Goal: Navigation & Orientation: Find specific page/section

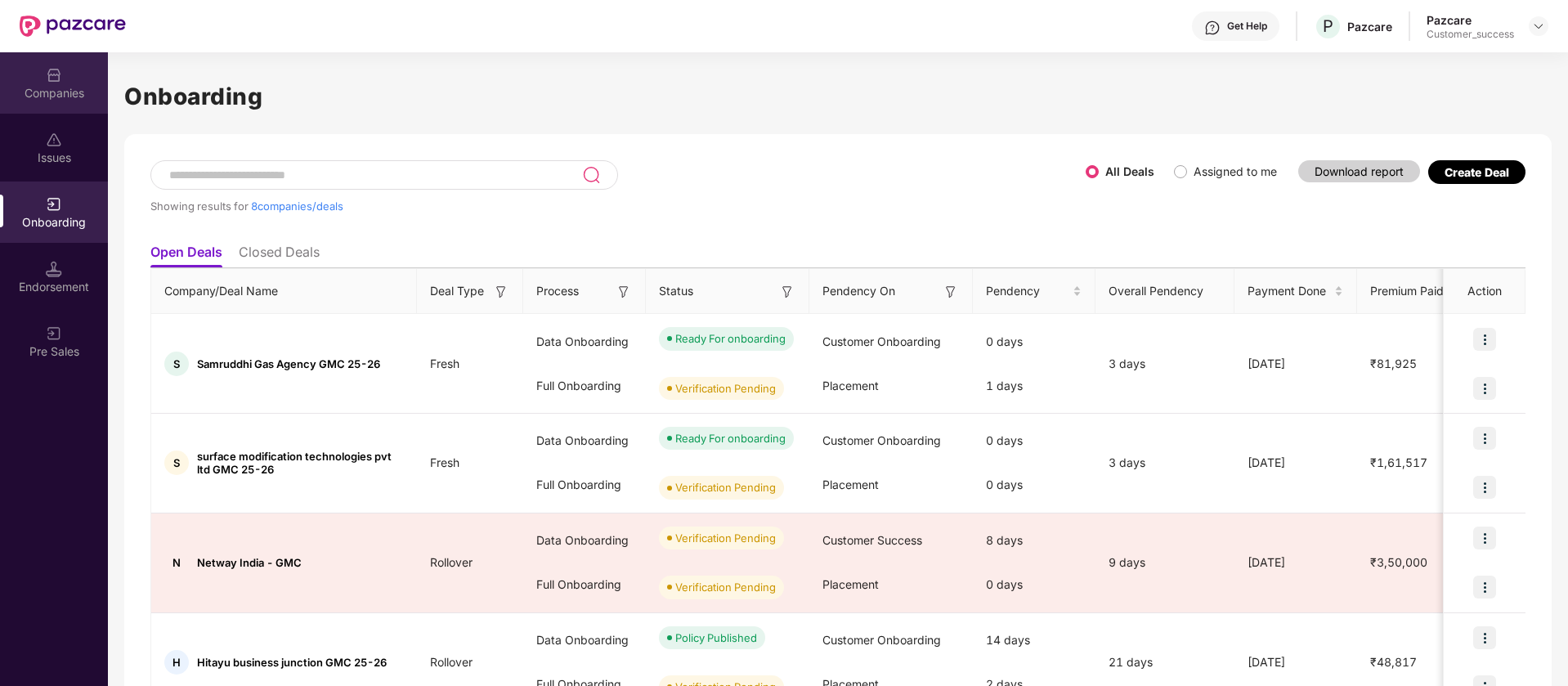
click at [72, 78] on div "Companies" at bounding box center [54, 83] width 108 height 62
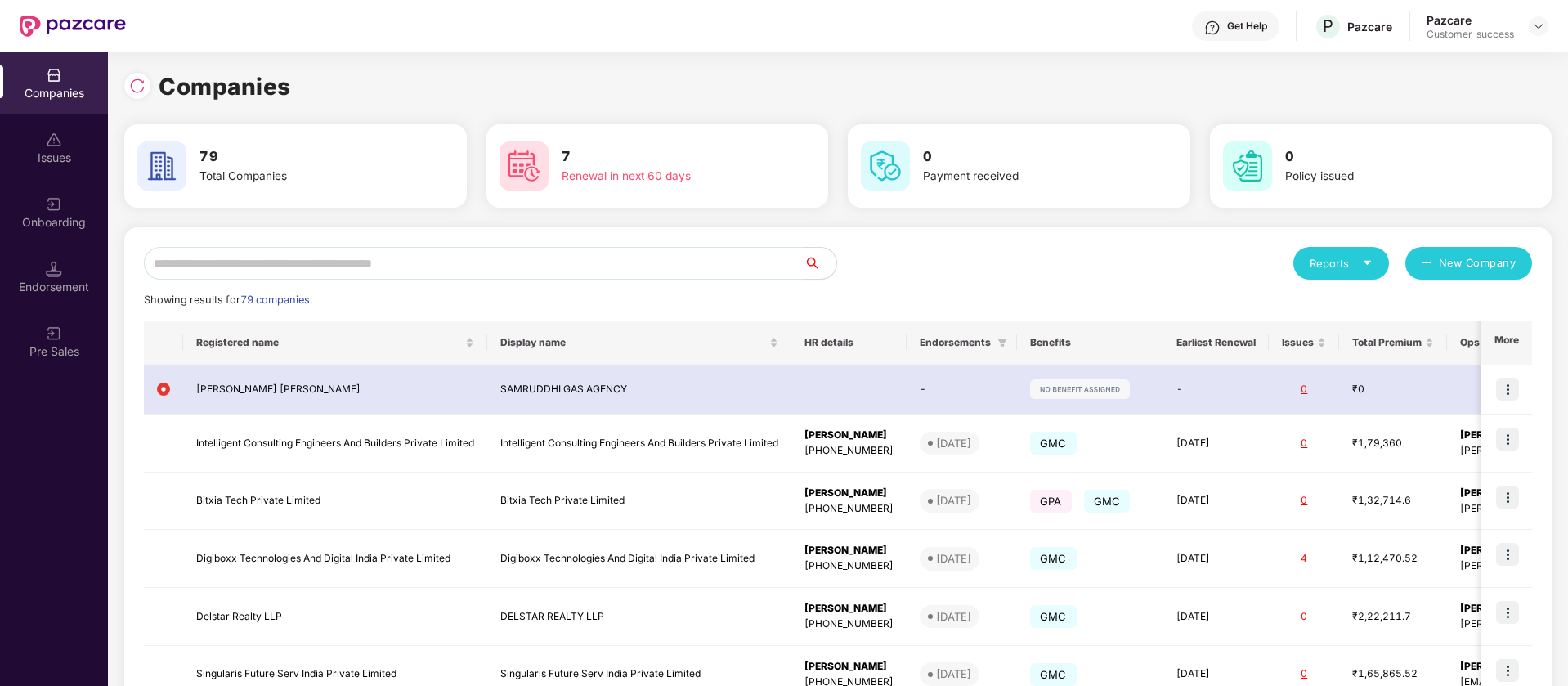
click at [445, 258] on input "text" at bounding box center [473, 264] width 660 height 33
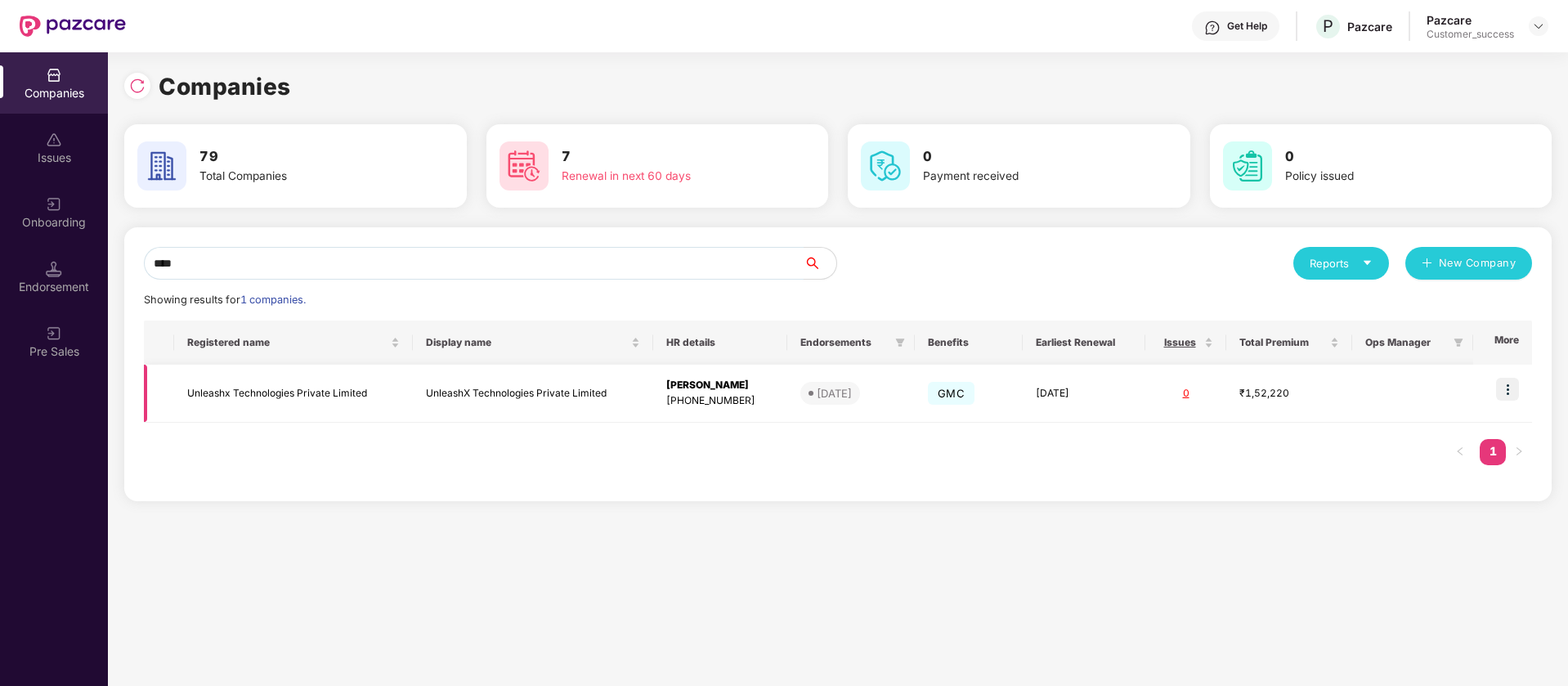
type input "****"
click at [1509, 390] on img at bounding box center [1508, 389] width 23 height 23
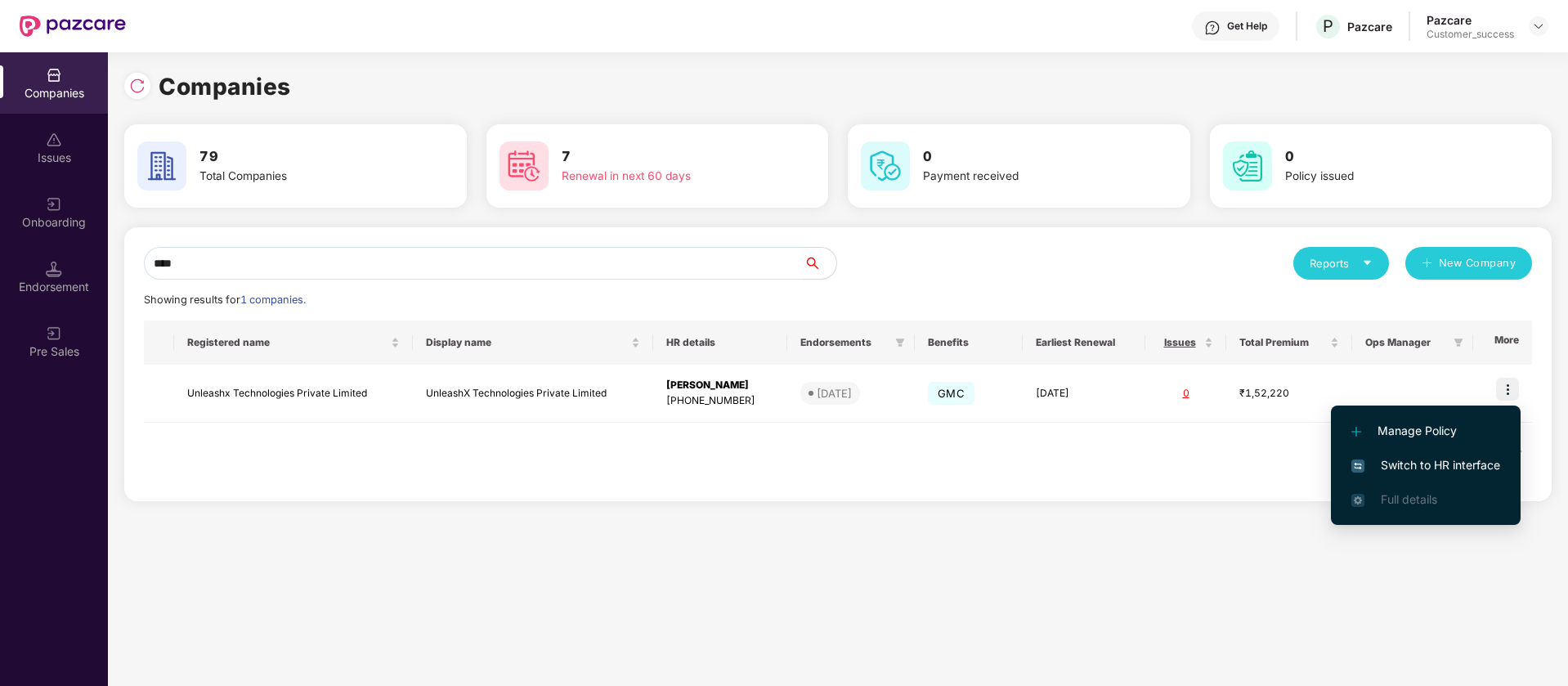
click at [1442, 464] on span "Switch to HR interface" at bounding box center [1426, 465] width 149 height 18
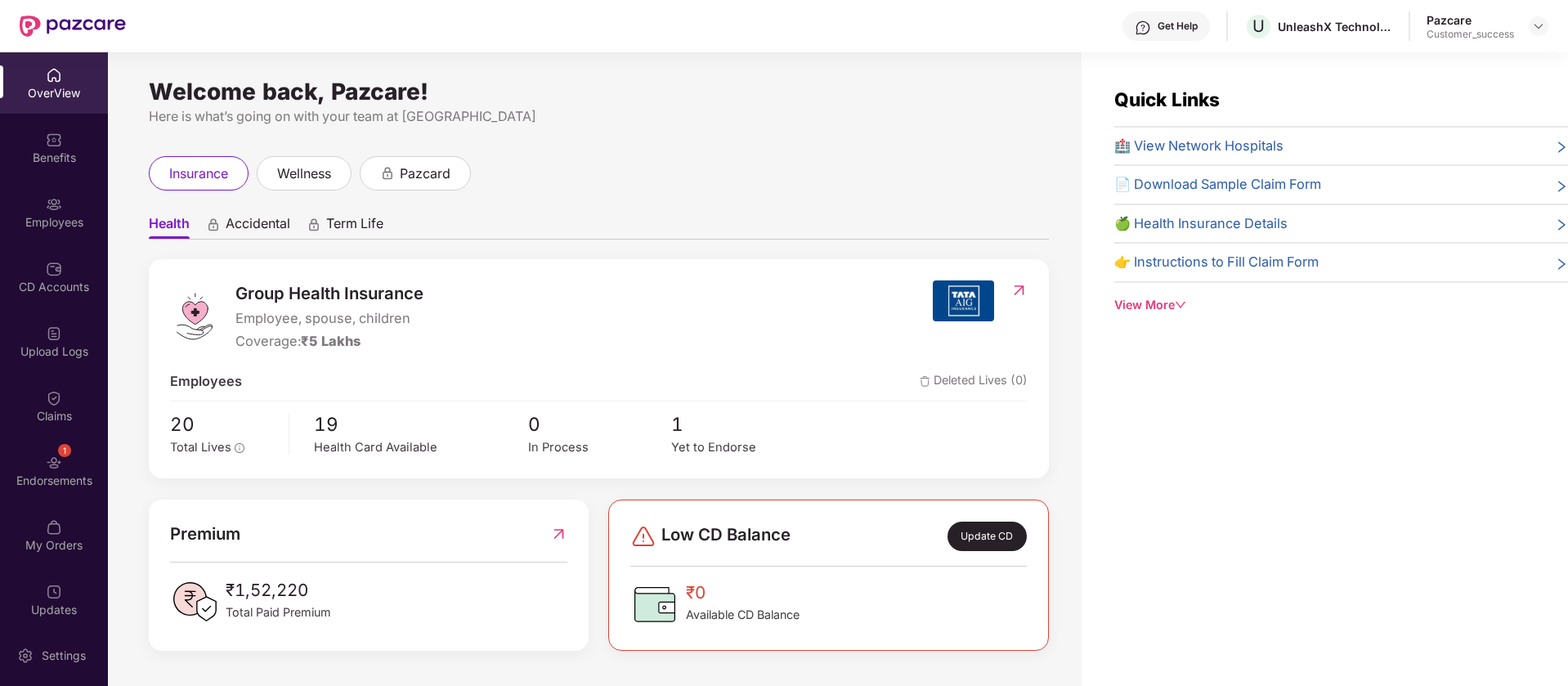
click at [39, 197] on div "Employees" at bounding box center [54, 212] width 108 height 62
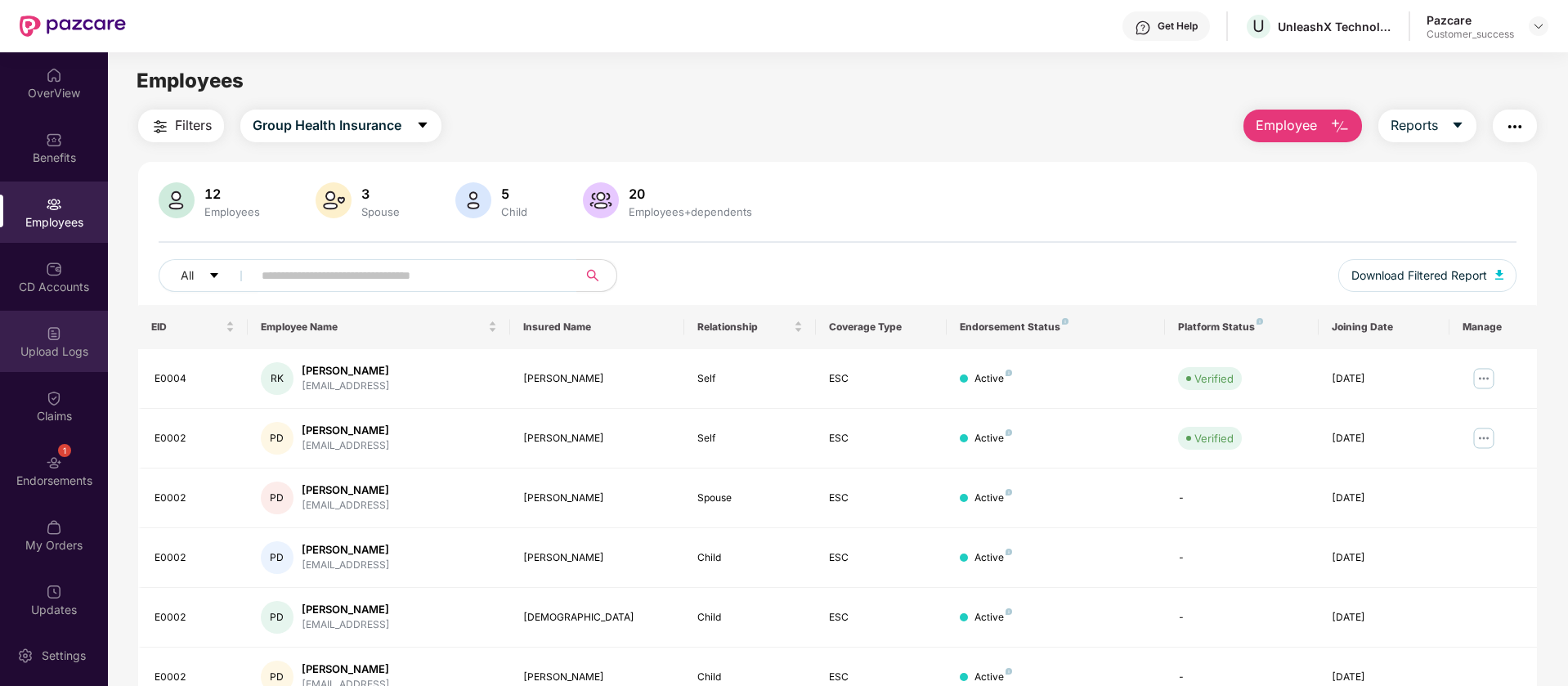
click at [80, 315] on div "Upload Logs" at bounding box center [54, 341] width 108 height 62
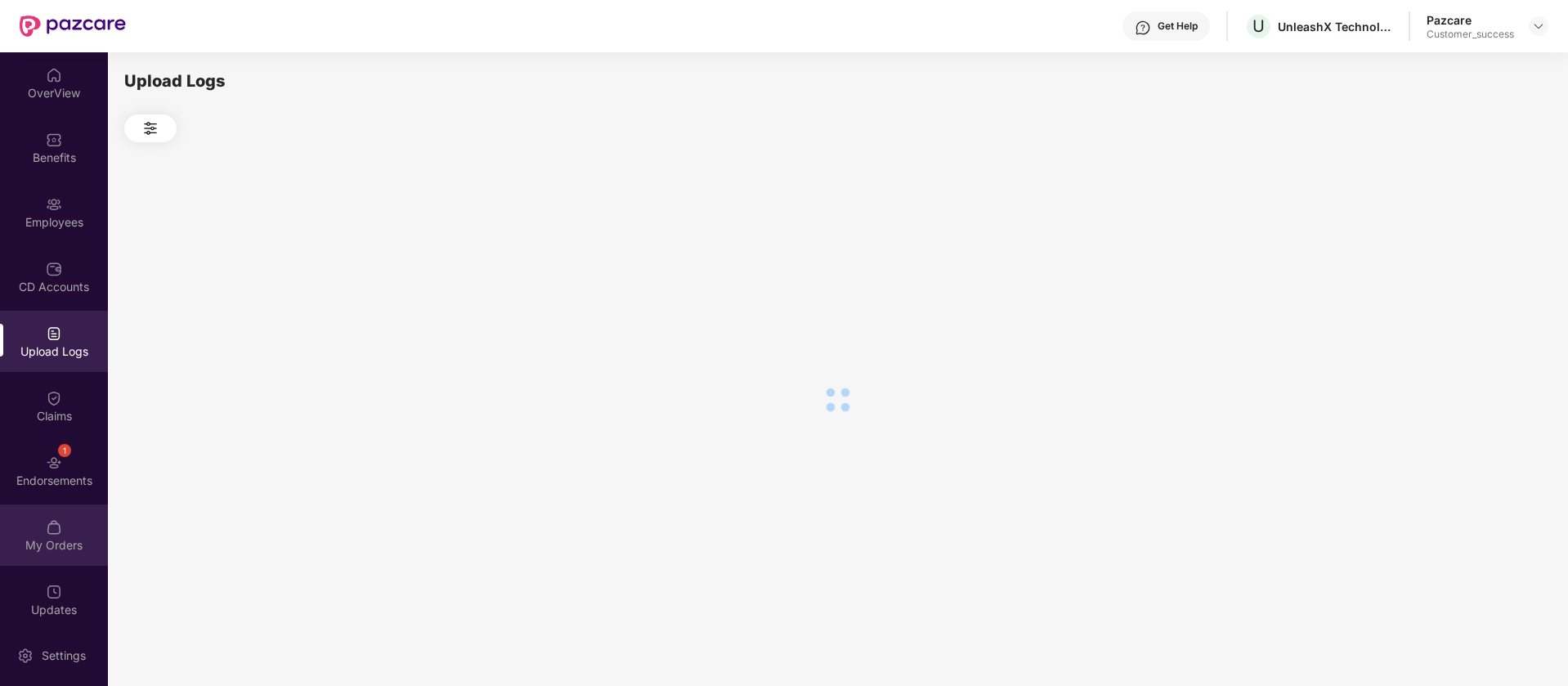
click at [77, 517] on div "My Orders" at bounding box center [54, 535] width 108 height 62
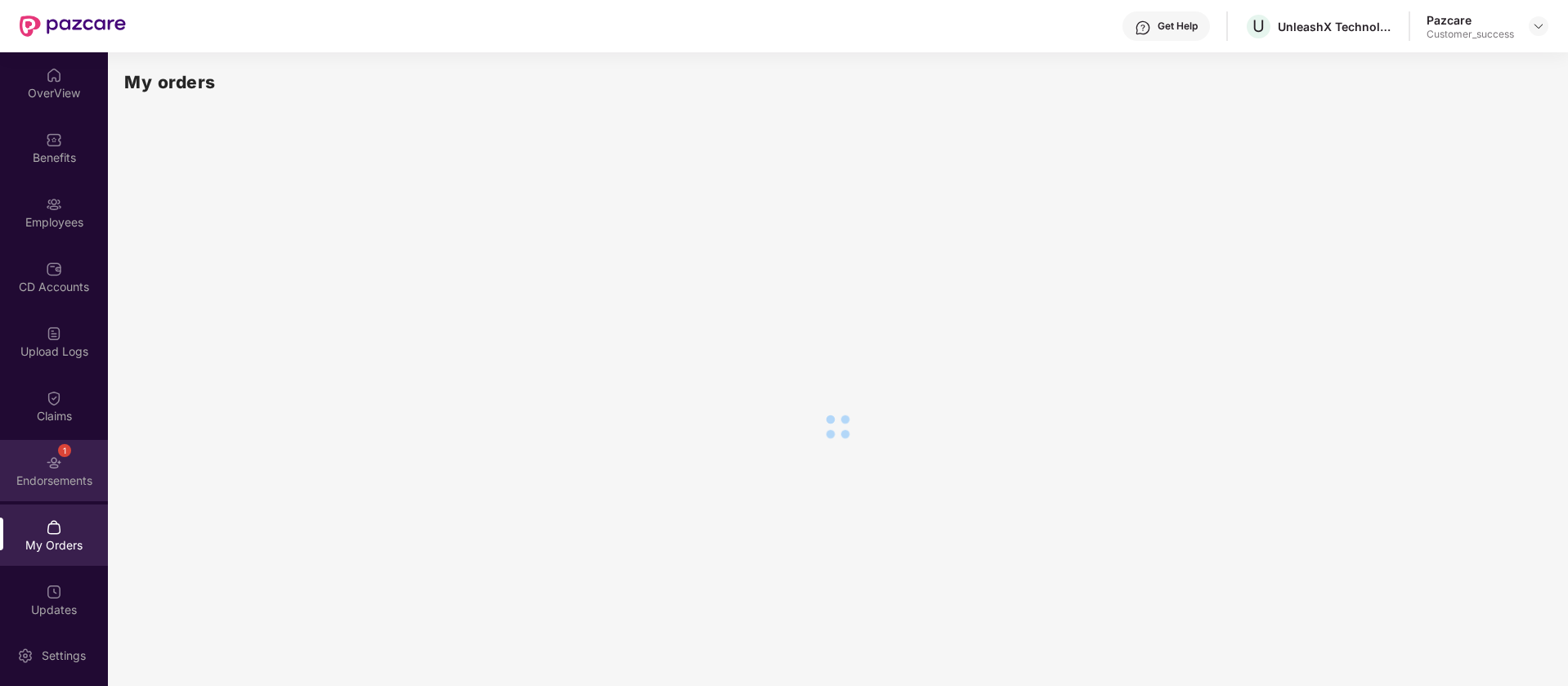
click at [83, 475] on div "Endorsements" at bounding box center [54, 481] width 108 height 16
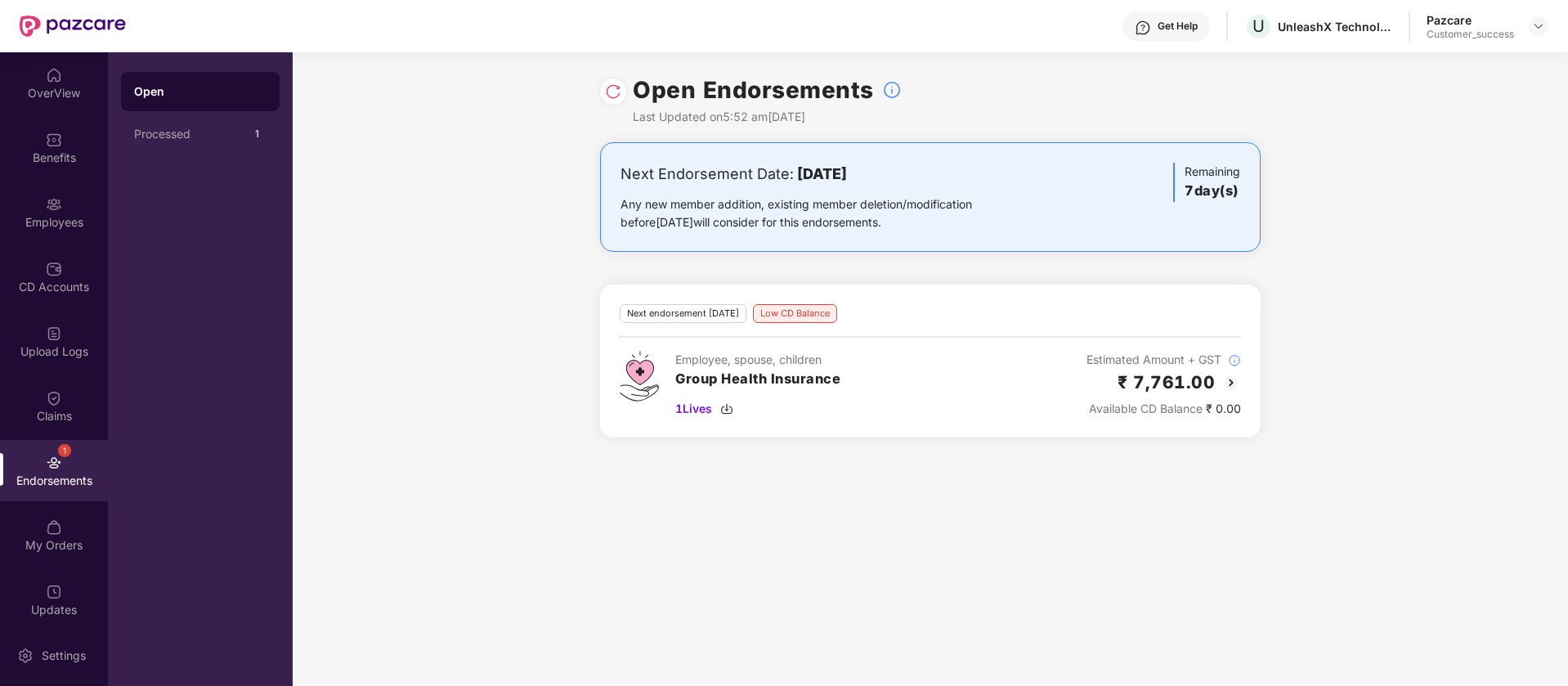
click at [721, 305] on div "Next endorsement [DATE]" at bounding box center [683, 314] width 127 height 19
click at [728, 315] on div "Next endorsement [DATE]" at bounding box center [683, 314] width 127 height 19
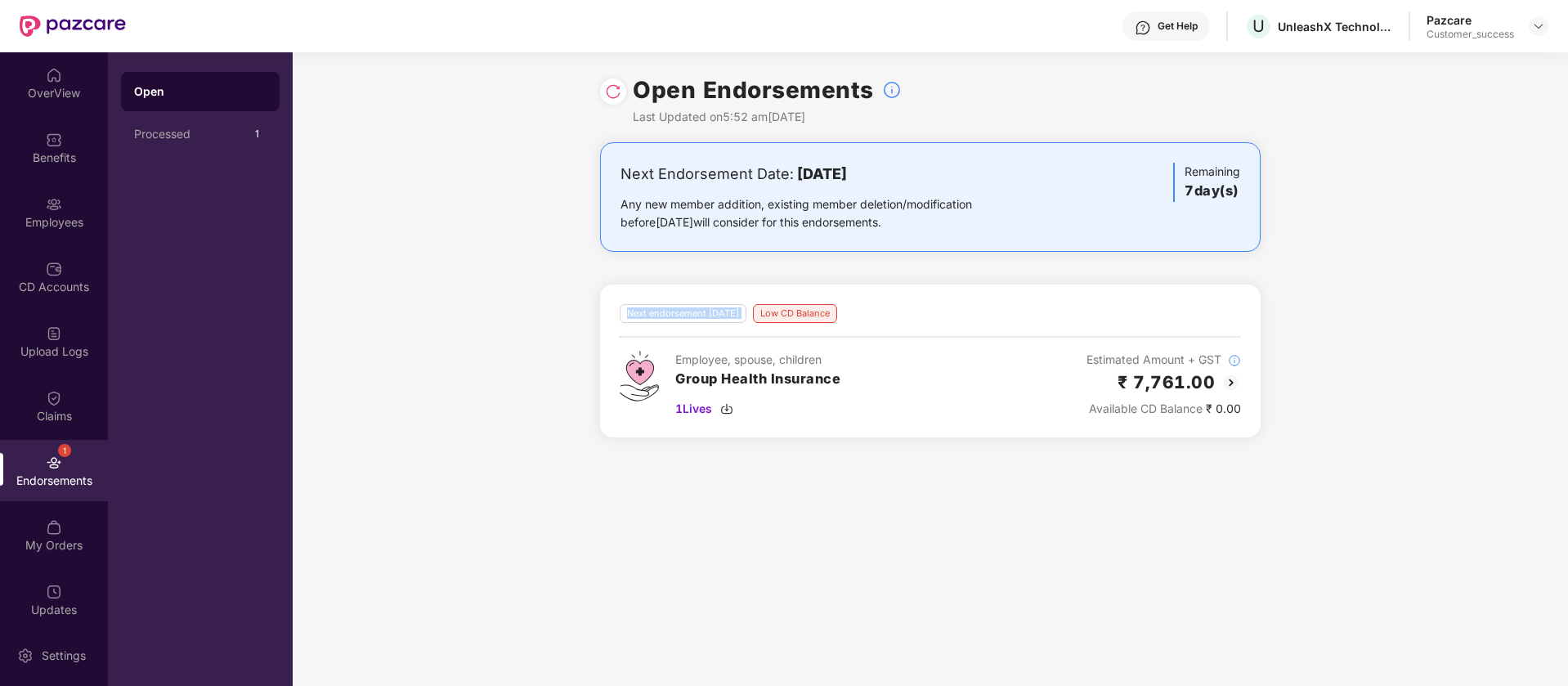
copy div "Next endorsement [DATE]"
click at [65, 164] on div "Benefits" at bounding box center [54, 158] width 108 height 16
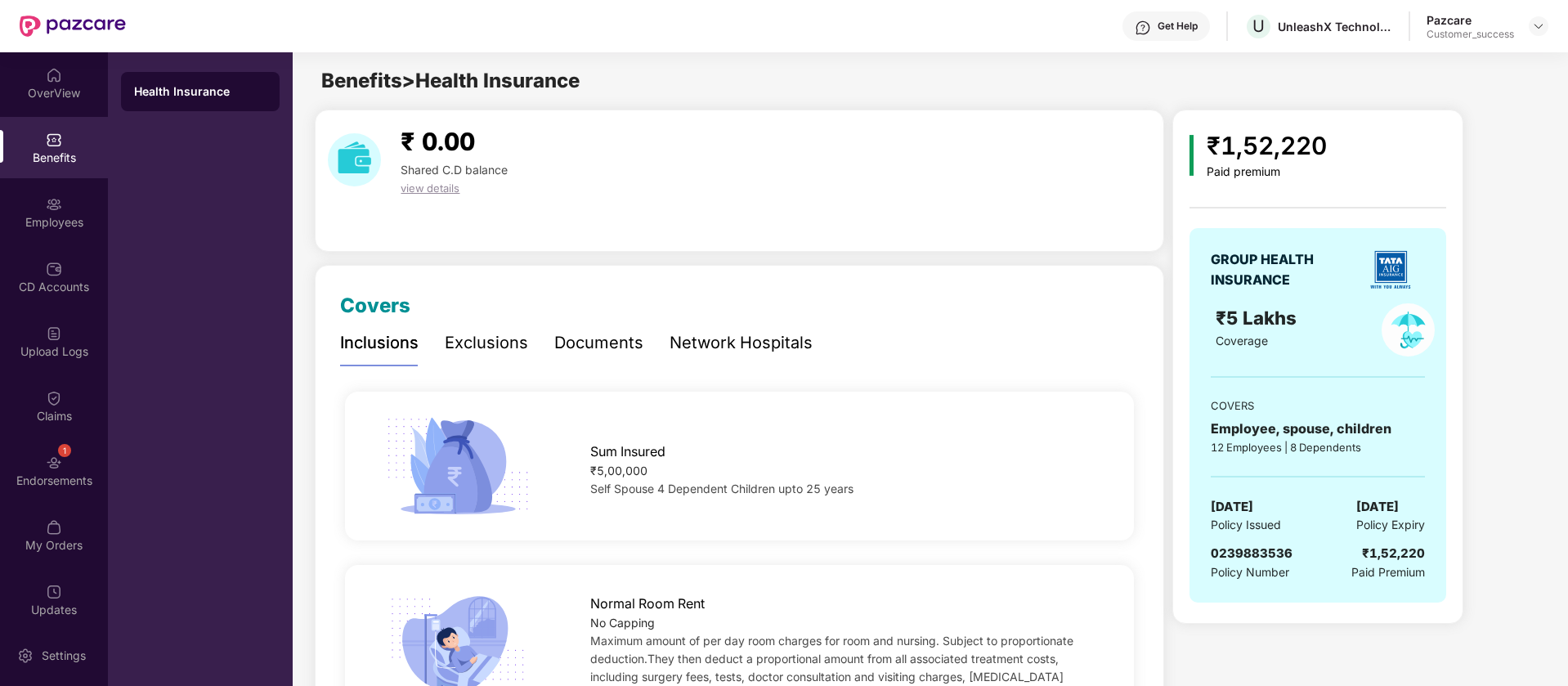
click at [1269, 558] on span "0239883536" at bounding box center [1252, 553] width 82 height 15
copy span "0239883536"
click at [1341, 67] on div "UnleashX Technologies Private Limited" at bounding box center [1346, 63] width 204 height 38
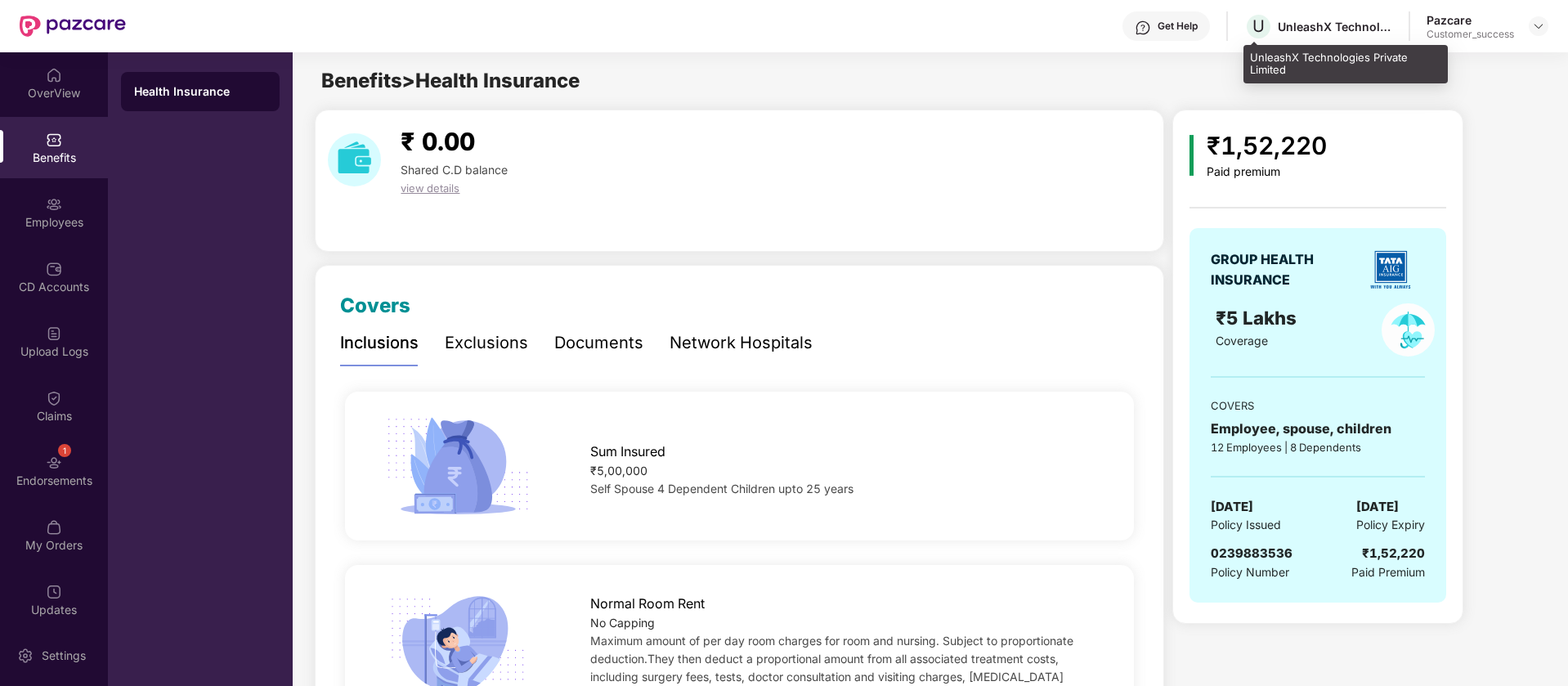
click at [1344, 63] on div "UnleashX Technologies Private Limited" at bounding box center [1346, 63] width 204 height 38
copy div "UnleashX Technologies Private Limited"
